Goal: Contribute content

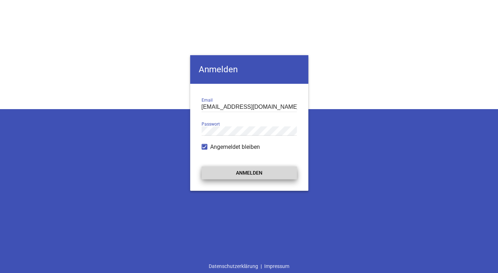
click at [212, 179] on button "Anmelden" at bounding box center [249, 172] width 95 height 13
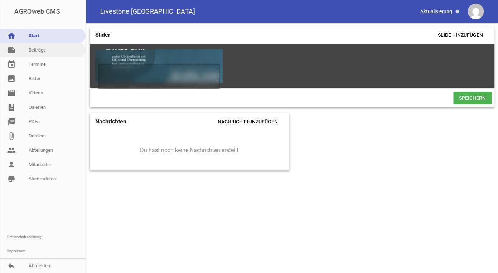
click at [44, 53] on link "note Beiträge" at bounding box center [43, 50] width 86 height 14
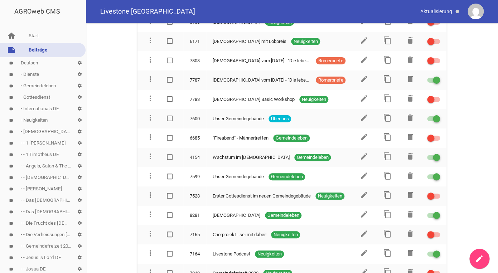
scroll to position [567, 0]
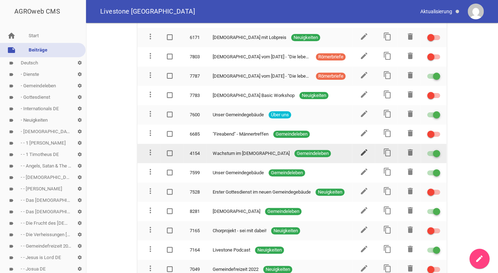
click at [363, 148] on icon "edit" at bounding box center [364, 152] width 9 height 9
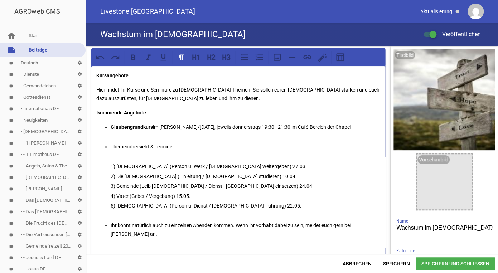
click at [141, 236] on p "Ihr könnt natürlich auch zu einzelnen Abenden kommen. Wenn ihr vorhabt dabei zu…" at bounding box center [246, 229] width 270 height 17
click at [178, 162] on li "Themenübersicht & Termine: 1) [DEMOGRAPHIC_DATA] (Person u. Werk / [DEMOGRAPHIC…" at bounding box center [246, 181] width 270 height 78
click at [151, 127] on strong "Glaubengrundkurs" at bounding box center [132, 127] width 42 height 6
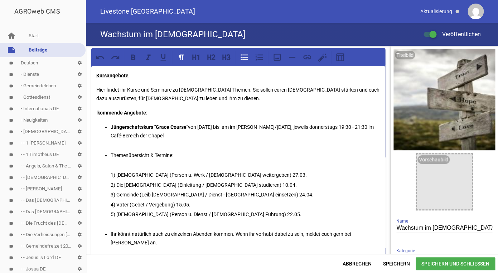
click at [198, 127] on p "Jüngerschaftskurs "Grace Course" von [DATE] bis am im [PERSON_NAME]/[DATE], jew…" at bounding box center [246, 131] width 270 height 17
click at [306, 127] on p "Jüngerschaftskurs "Grace Course" ([DATE] - [DATE]) bis am im [PERSON_NAME]/[DAT…" at bounding box center [246, 131] width 270 height 17
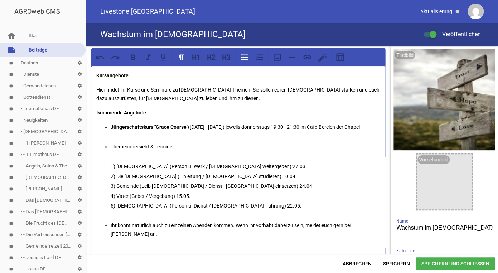
click at [248, 210] on p "5) [DEMOGRAPHIC_DATA] (Person u. Dienst / [DEMOGRAPHIC_DATA] Führung) 22.05." at bounding box center [246, 206] width 270 height 9
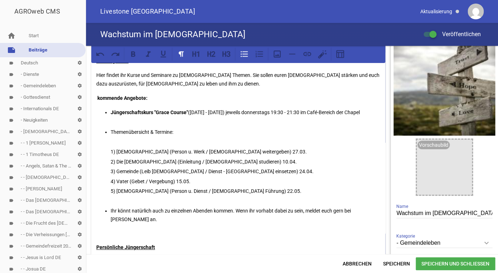
scroll to position [17, 0]
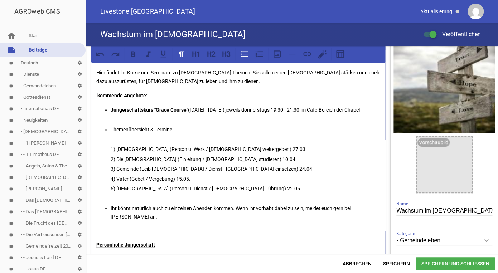
click at [141, 221] on p "Ihr könnt natürlich auch zu einzelnen Abenden kommen. Wenn ihr vorhabt dabei zu…" at bounding box center [246, 212] width 270 height 17
drag, startPoint x: 141, startPoint y: 227, endPoint x: 117, endPoint y: 131, distance: 98.5
click at [117, 131] on ul "Jüngerschaftskurs "Grace Course" ([DATE] - [DATE]) jeweils donnerstags 19:30 - …" at bounding box center [238, 164] width 284 height 116
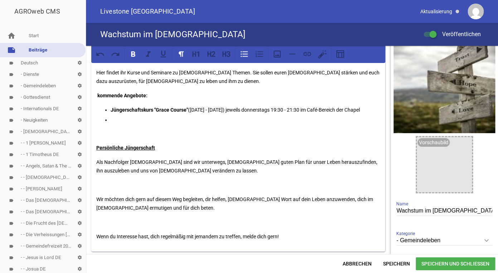
click at [113, 108] on strong "Jüngerschaftskurs "Grace Course"" at bounding box center [149, 110] width 77 height 6
click at [246, 56] on icon at bounding box center [243, 53] width 9 height 9
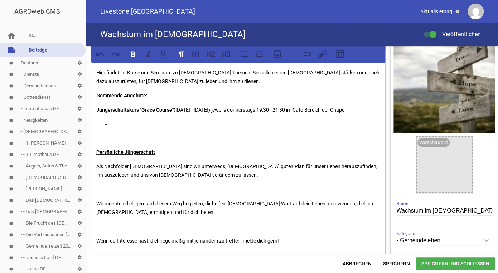
click at [139, 124] on p at bounding box center [246, 124] width 270 height 9
click at [244, 55] on icon at bounding box center [243, 53] width 9 height 9
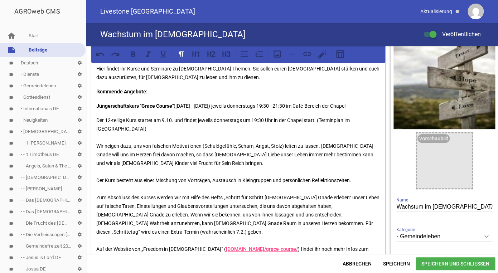
click at [373, 120] on p "Der 12-teilige Kurs startet am 9.10. und findet jeweils donnerstags um 19:30 Uh…" at bounding box center [238, 197] width 284 height 163
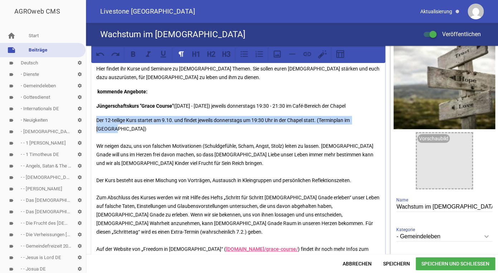
drag, startPoint x: 373, startPoint y: 120, endPoint x: 96, endPoint y: 120, distance: 277.4
click at [96, 120] on div "Kursangebote Hier findet ihr Kurse und Seminare zu [DEMOGRAPHIC_DATA] Themen. S…" at bounding box center [238, 226] width 294 height 362
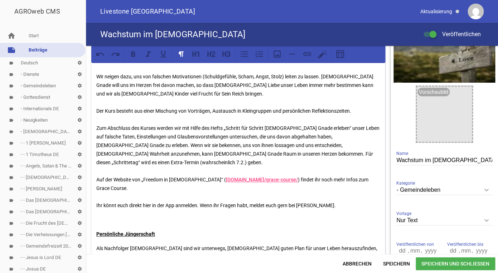
scroll to position [74, 0]
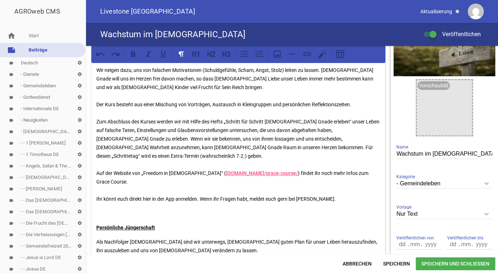
click at [201, 182] on p "Jüngerschaftskurs "Grace Course" ([DATE] - [DATE]) jeweils donnerstags 19:30 - …" at bounding box center [238, 126] width 284 height 155
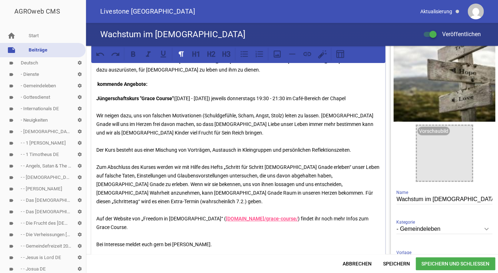
scroll to position [21, 0]
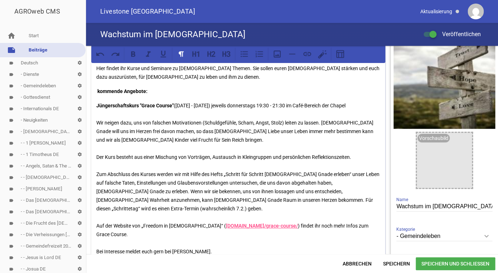
click at [177, 105] on p "Jüngerschaftskurs "Grace Course" ([DATE] - [DATE]) jeweils donnerstags 19:30 - …" at bounding box center [238, 178] width 284 height 155
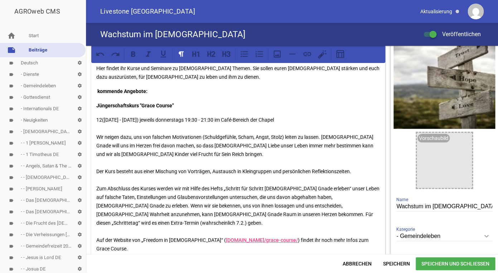
click at [103, 120] on p "12([DATE] - [DATE]) jeweils donnerstags 19:30 - 21:30 im Café-Bereich der Chape…" at bounding box center [238, 193] width 284 height 155
click at [96, 118] on div "Kursangebote Hier findet ihr Kurse und Seminare zu [DEMOGRAPHIC_DATA] Themen. S…" at bounding box center [238, 222] width 294 height 354
click at [139, 120] on p "Ein 12-teiliger Kurs ab [DATE] - [DATE]) jeweils donnerstags 19:30 - 21:30 im C…" at bounding box center [238, 193] width 284 height 155
click at [200, 120] on p "Ein 12-teiliger Kurs ab [DATE] - [DATE]) jeweils donnerstags 19:30 - 21:30 im C…" at bounding box center [238, 193] width 284 height 155
click at [140, 120] on p "Ein 12-teiliger Kurs ab [DATE] - [DATE]) jeweils donnerstags 19:30 - 21:30 im C…" at bounding box center [238, 193] width 284 height 155
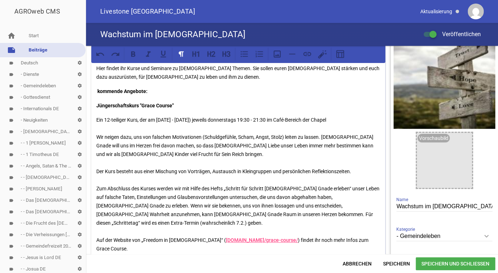
click at [210, 119] on p "Ein 12-teiliger Kurs, der am [DATE] - [DATE]) jeweils donnerstags 19:30 - 21:30…" at bounding box center [238, 193] width 284 height 155
click at [346, 120] on p "Ein 12-teiliger Kurs, der am [DATE] startet und jeweils donnerstags 19:30 - 21:…" at bounding box center [238, 193] width 284 height 155
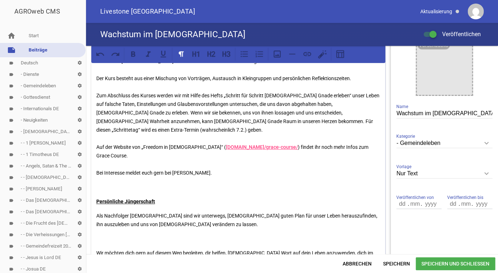
scroll to position [116, 0]
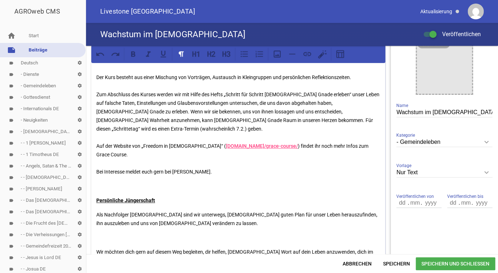
click at [125, 154] on p "Ein 12-teiliger Kurs, der am [DATE] startet und jeweils donnerstags 19:30 - 21:…" at bounding box center [238, 98] width 284 height 155
click at [213, 154] on p "Ein 12-teiliger Kurs, der am [DATE] startet und jeweils donnerstags 19:30 - 21:…" at bounding box center [238, 98] width 284 height 155
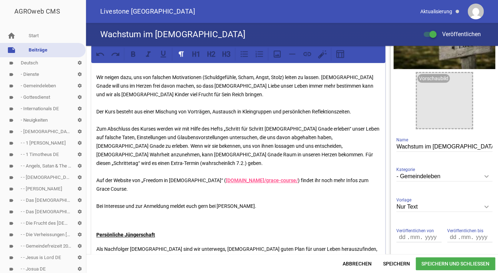
scroll to position [77, 0]
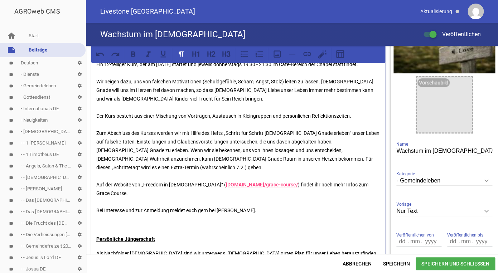
click at [210, 194] on p "Ein 12-teiliger Kurs, der am [DATE] startet und jeweils donnerstags 19:30 - 21:…" at bounding box center [238, 137] width 284 height 155
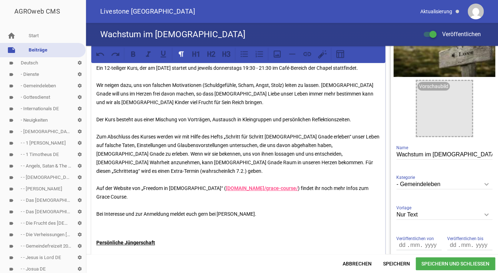
scroll to position [74, 0]
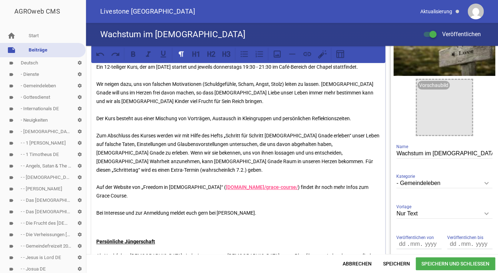
click at [137, 197] on p "Ein 12-teiliger Kurs, der am [DATE] startet und jeweils donnerstags 19:30 - 21:…" at bounding box center [238, 140] width 284 height 155
click at [187, 196] on p "Ein 12-teiliger Kurs, der am [DATE] startet und jeweils donnerstags 19:30 - 21:…" at bounding box center [238, 140] width 284 height 155
click at [194, 196] on p "Ein 12-teiliger Kurs, der am [DATE] startet und jeweils donnerstags 19:30 - 21:…" at bounding box center [238, 140] width 284 height 155
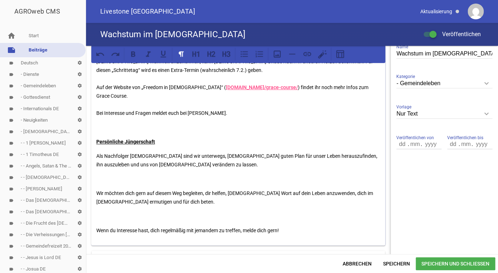
scroll to position [175, 0]
click at [437, 265] on span "Speichern und Schließen" at bounding box center [455, 263] width 79 height 13
